Goal: Information Seeking & Learning: Learn about a topic

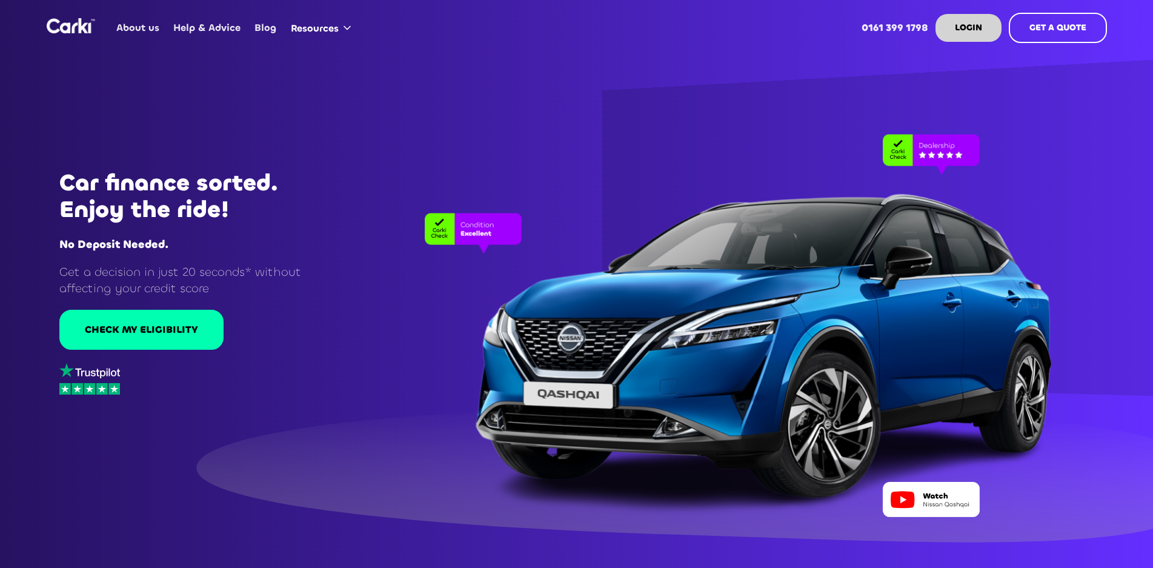
click at [136, 25] on link "About us" at bounding box center [138, 27] width 57 height 47
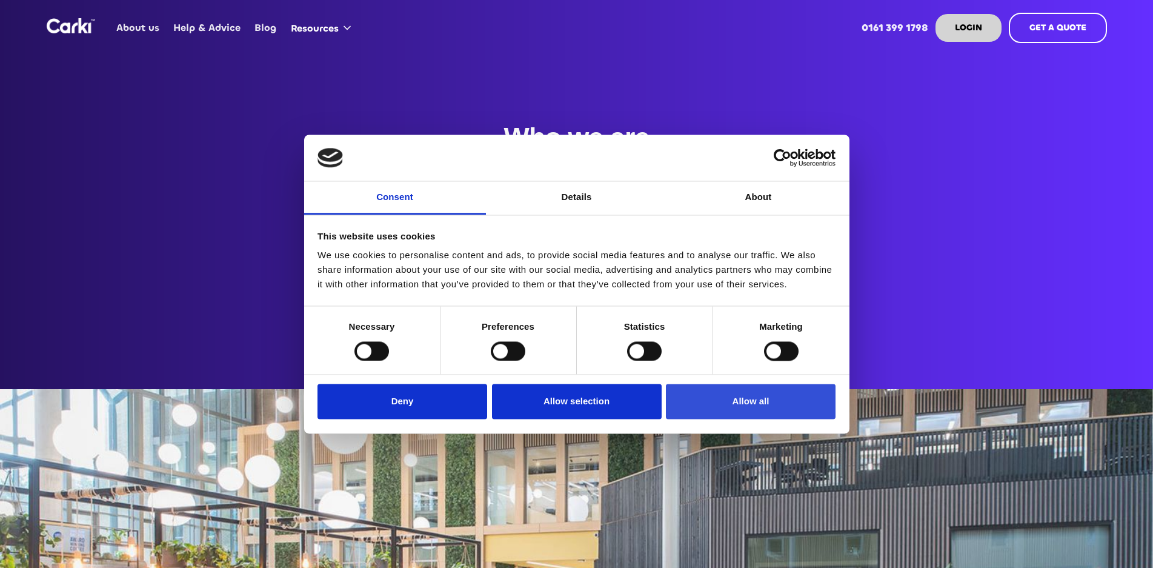
click at [733, 410] on button "Allow all" at bounding box center [751, 401] width 170 height 35
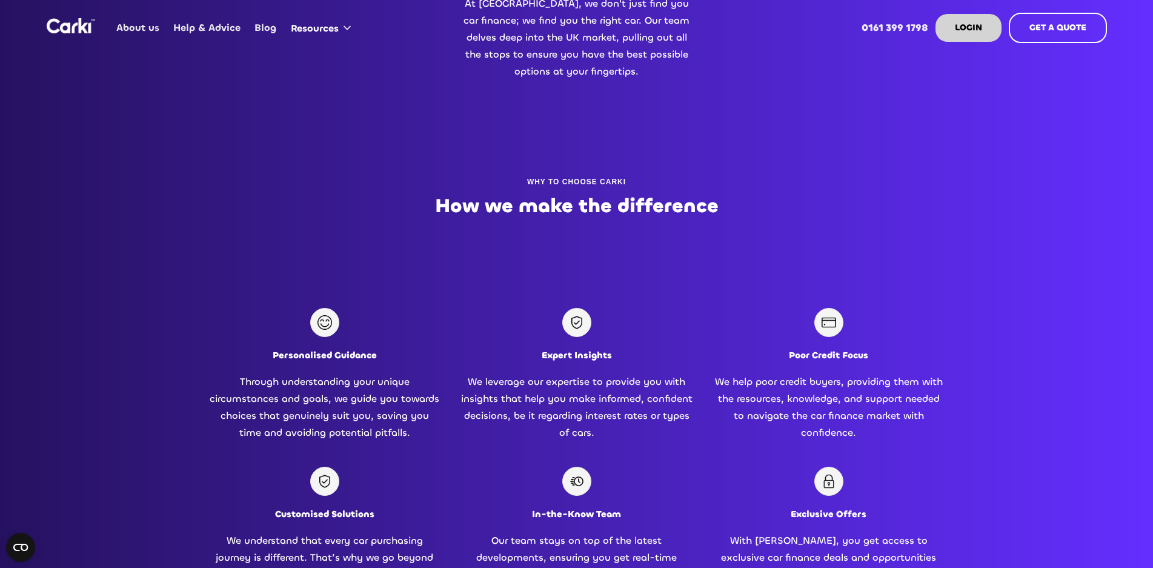
scroll to position [303, 0]
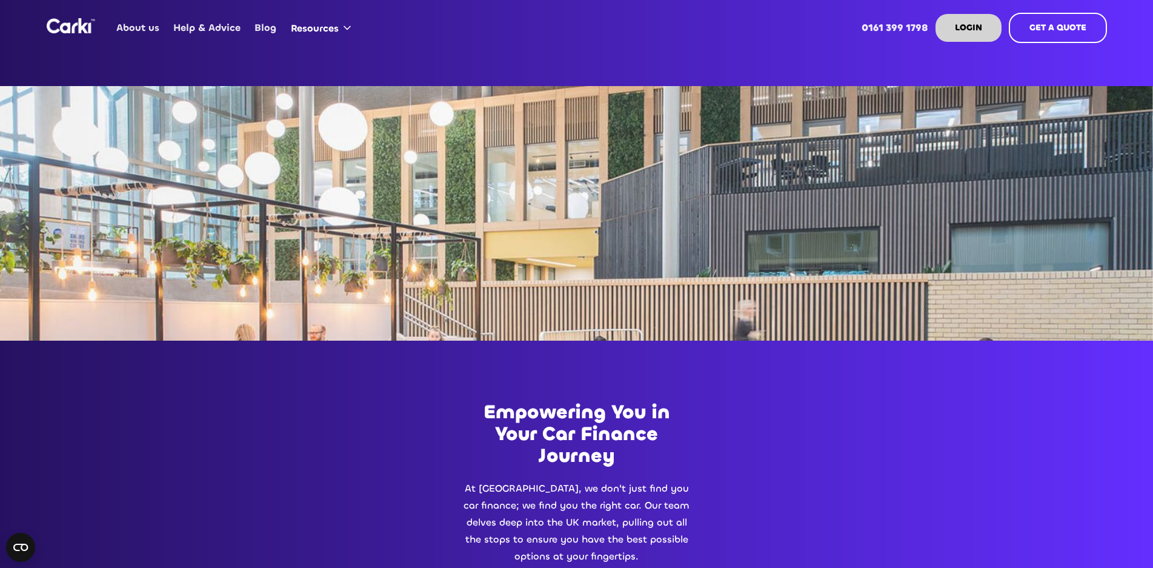
click at [207, 28] on link "Help & Advice" at bounding box center [207, 27] width 81 height 47
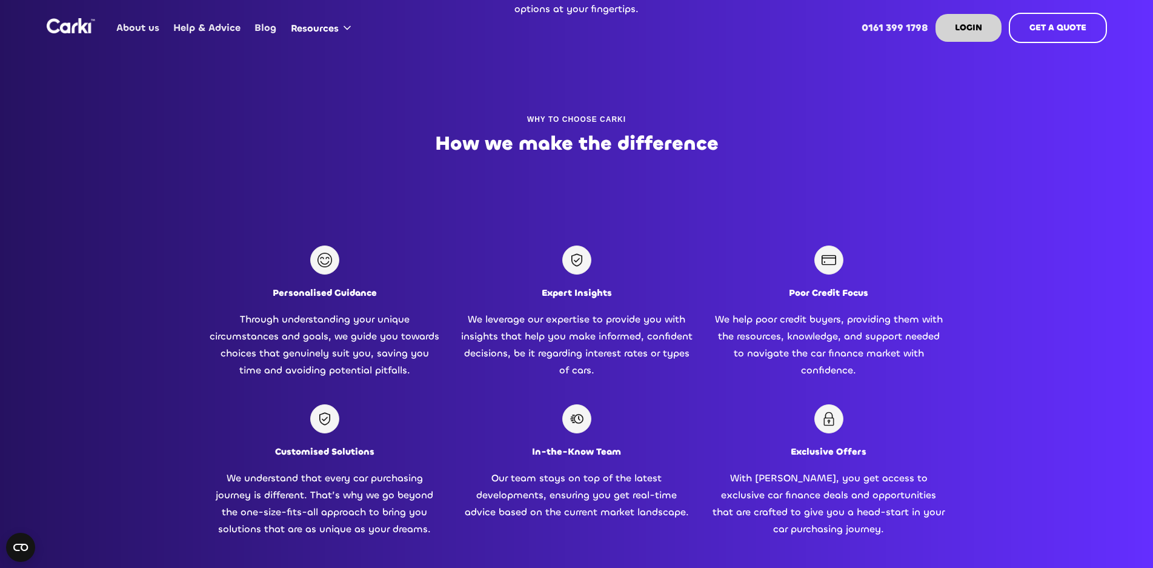
scroll to position [848, 0]
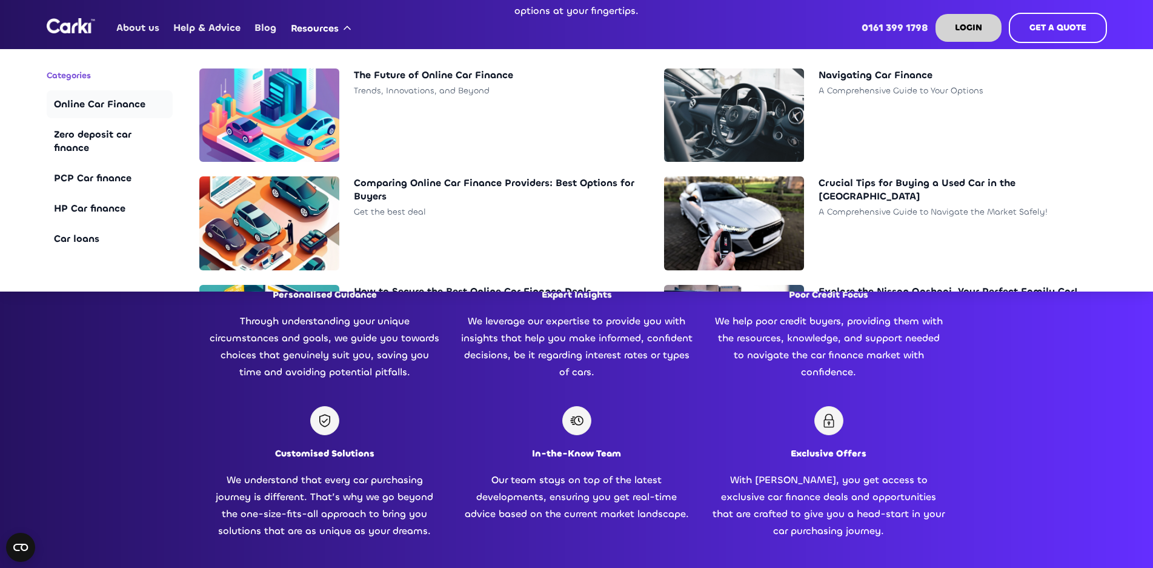
click at [116, 107] on div "Online Car Finance" at bounding box center [109, 104] width 111 height 13
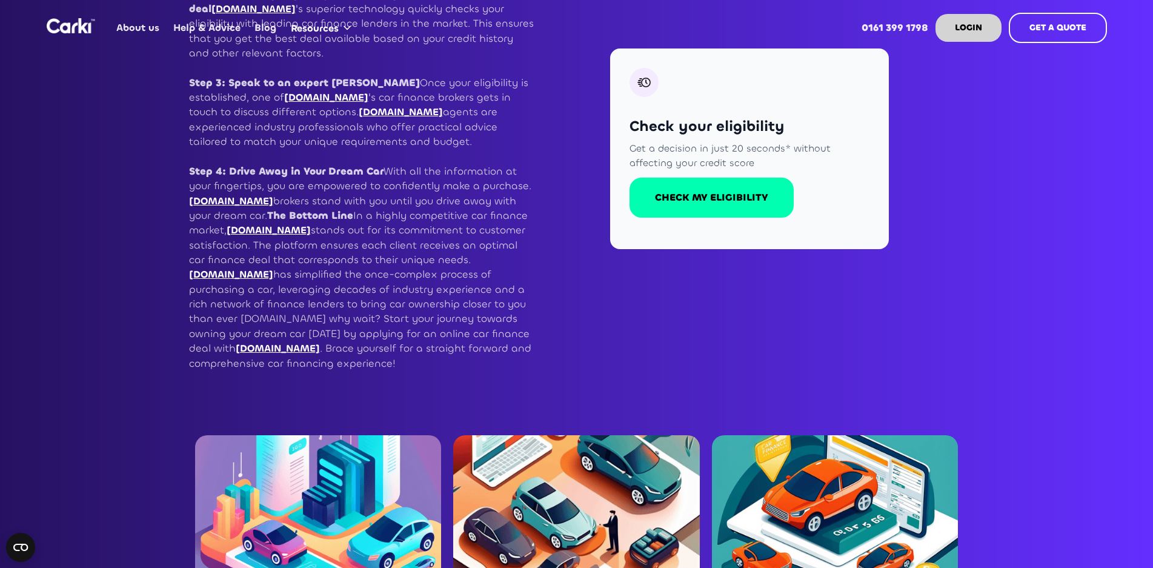
scroll to position [606, 0]
